Goal: Task Accomplishment & Management: Manage account settings

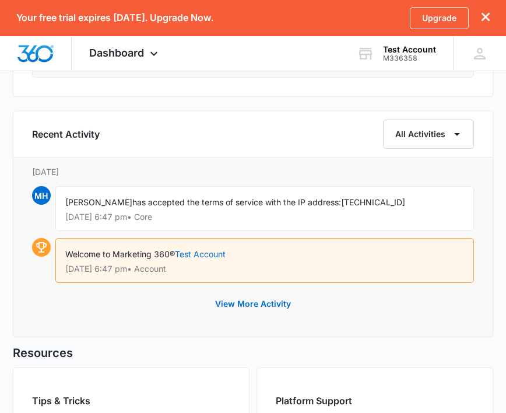
scroll to position [1091, 0]
click at [346, 294] on div "View More Activity" at bounding box center [253, 304] width 443 height 28
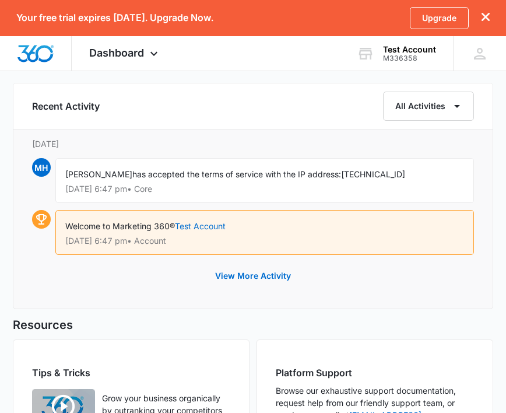
scroll to position [1120, 0]
click at [416, 316] on h5 "Resources" at bounding box center [253, 324] width 481 height 17
click at [492, 40] on div "MH Mike Henken mike.henken@iolitesecure.io My Profile Notifications Support Log…" at bounding box center [479, 53] width 53 height 34
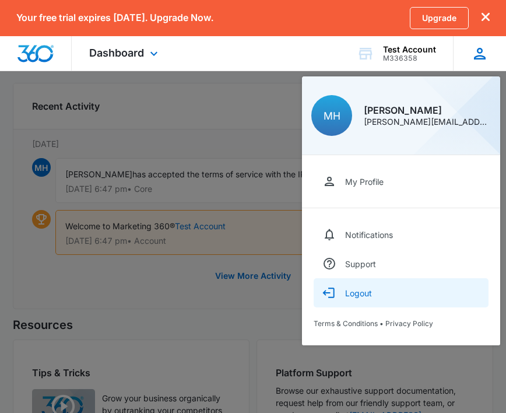
click at [416, 286] on button "Logout" at bounding box center [401, 292] width 175 height 29
